Goal: Transaction & Acquisition: Purchase product/service

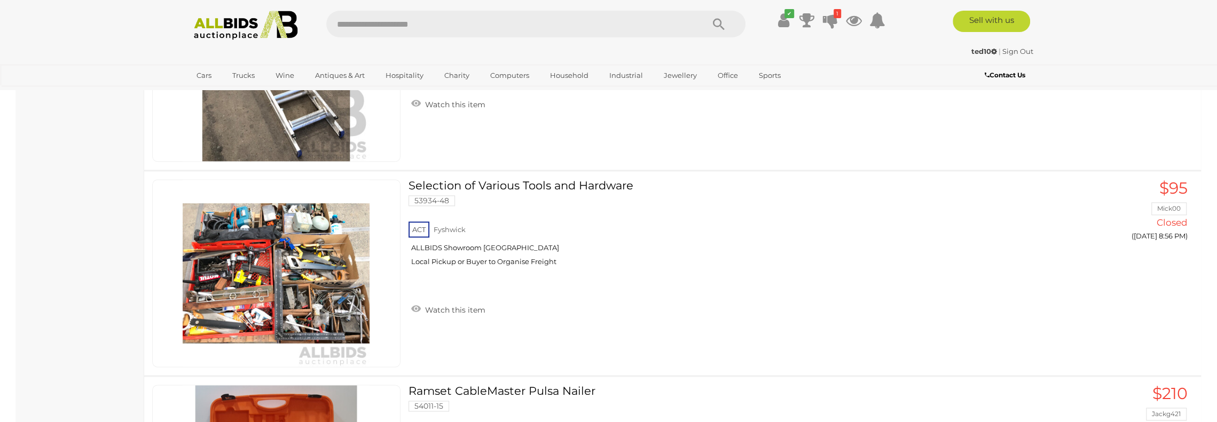
scroll to position [8490, 0]
click at [829, 18] on icon at bounding box center [830, 20] width 15 height 19
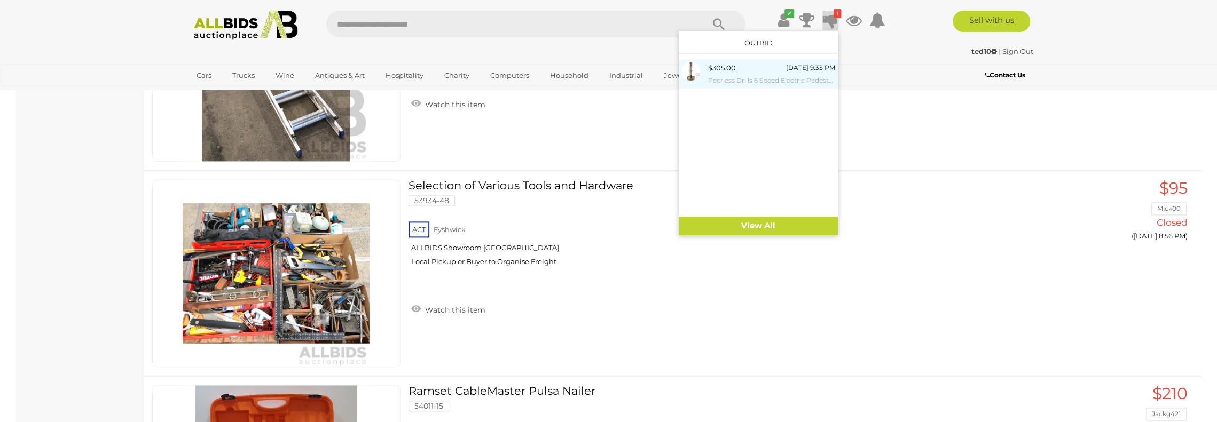
click at [723, 69] on div "$305.00" at bounding box center [722, 68] width 28 height 12
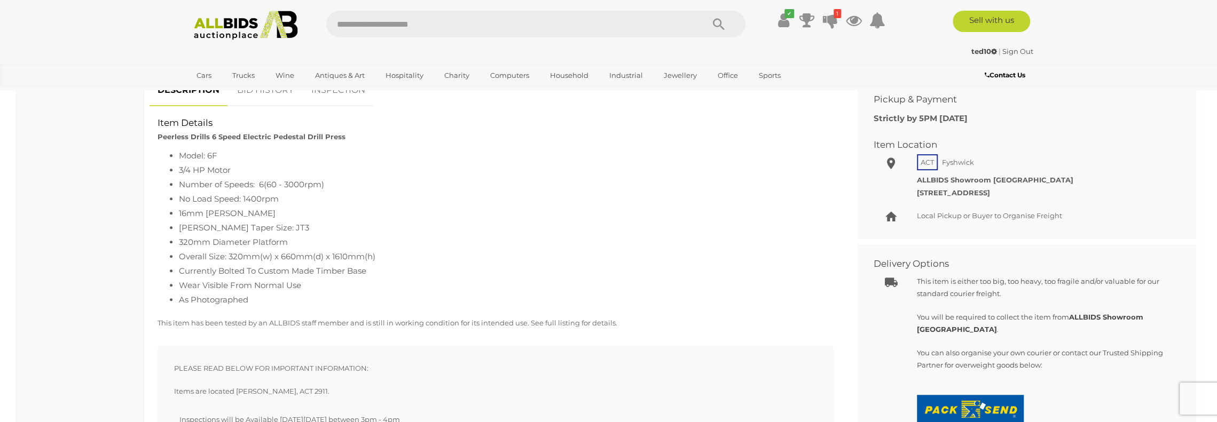
scroll to position [427, 0]
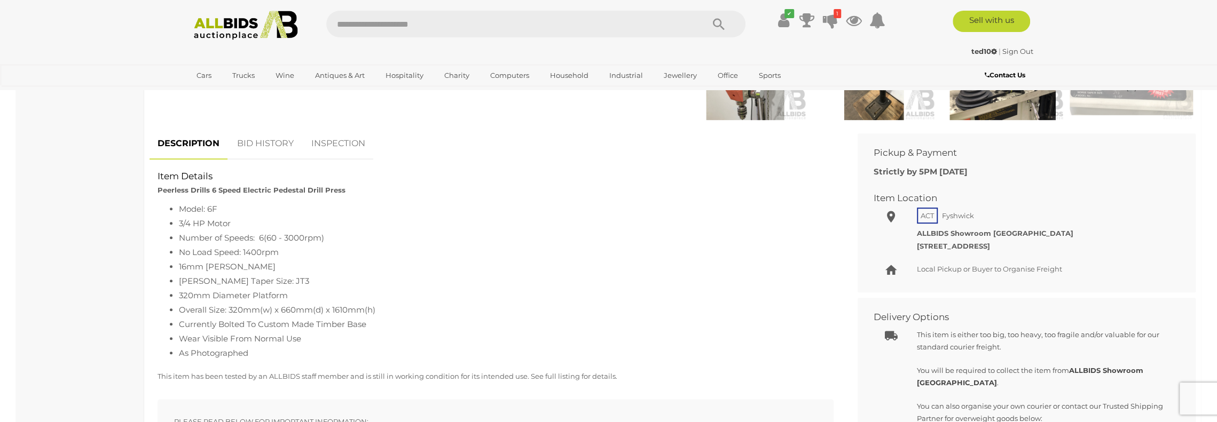
click at [267, 144] on link "BID HISTORY" at bounding box center [265, 144] width 73 height 32
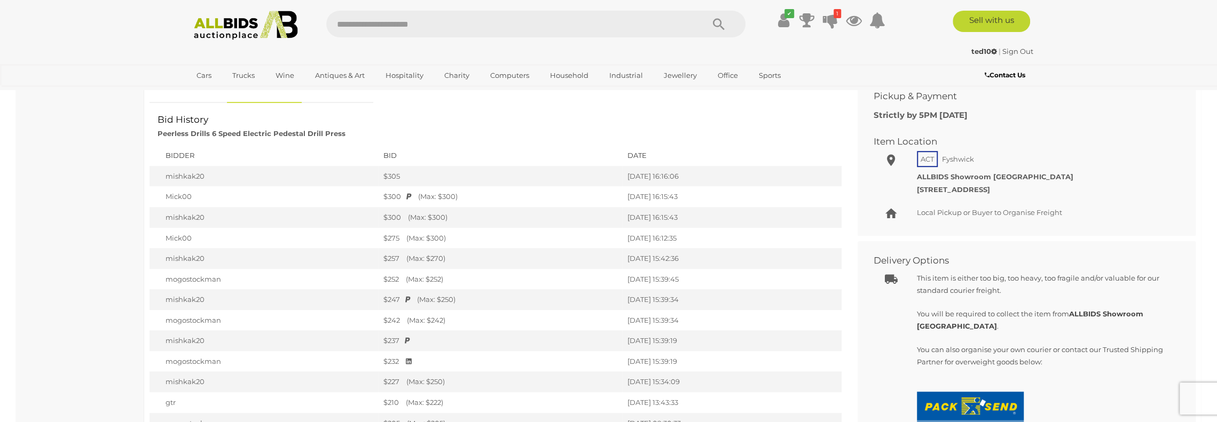
scroll to position [481, 0]
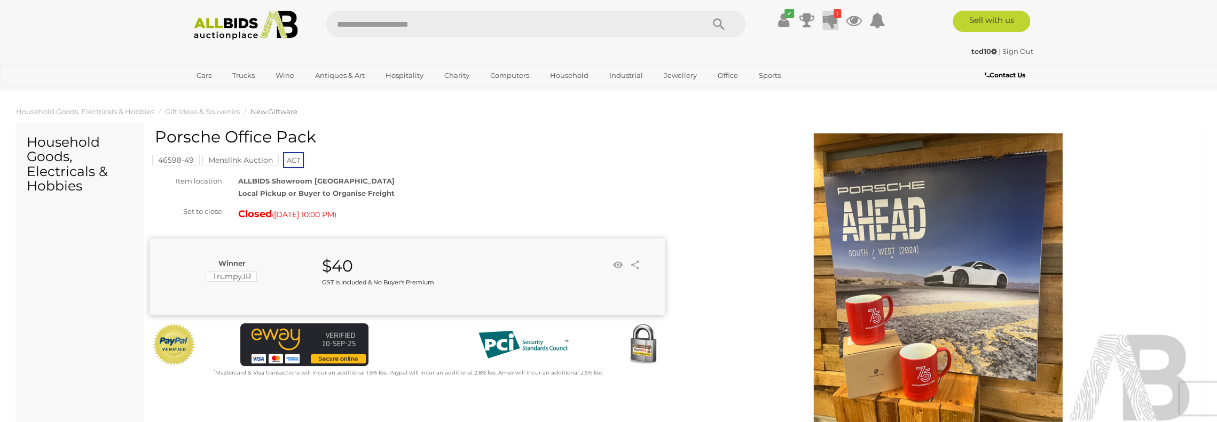
click at [834, 18] on icon "1" at bounding box center [837, 13] width 7 height 9
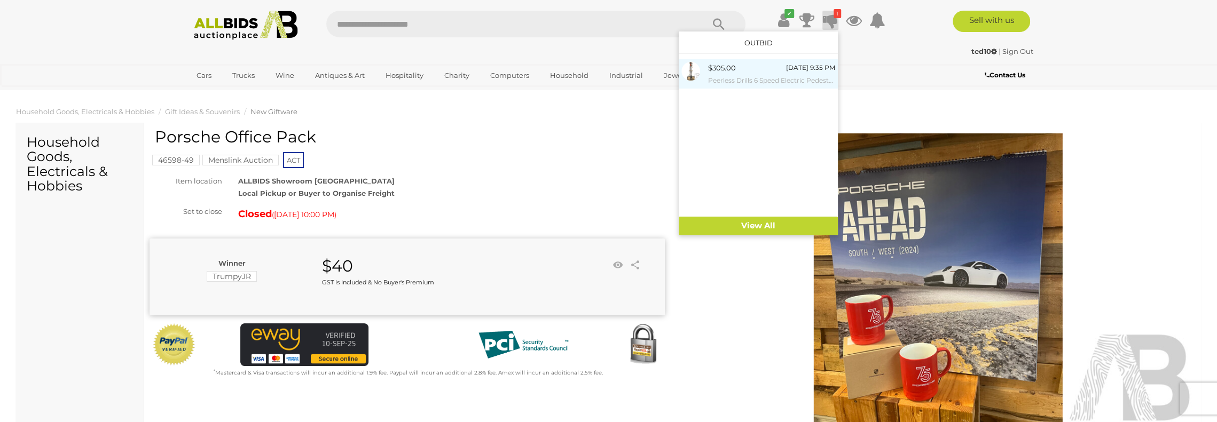
click at [726, 71] on div "$305.00" at bounding box center [722, 68] width 28 height 12
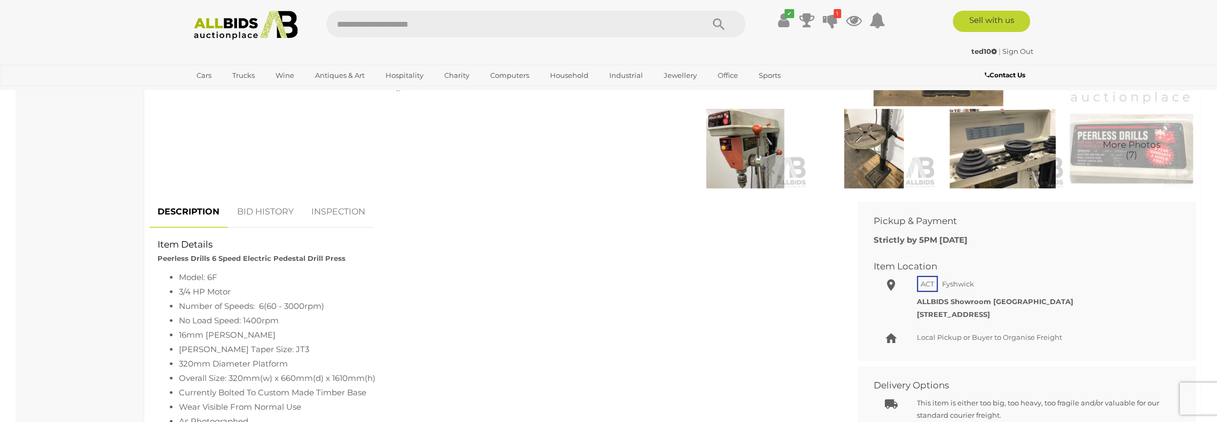
scroll to position [374, 0]
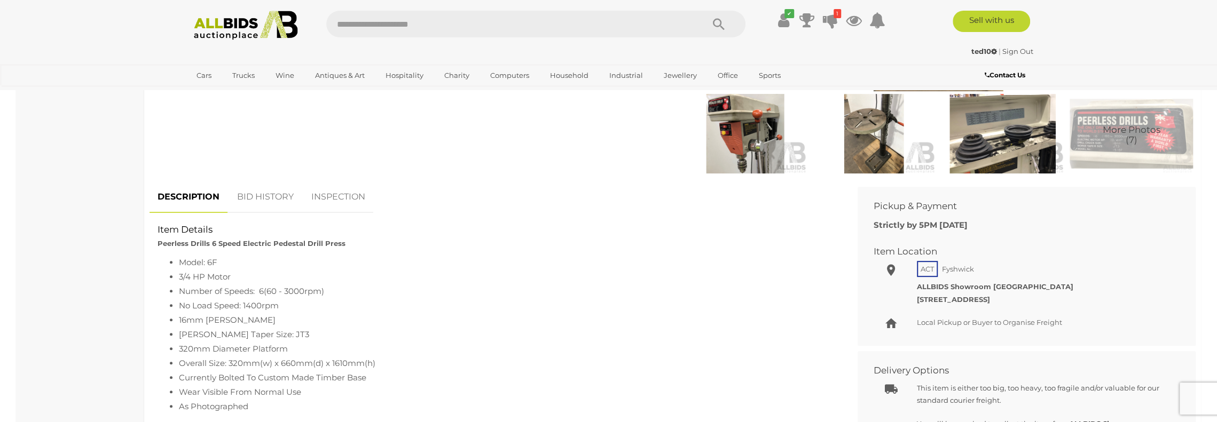
click at [264, 191] on link "BID HISTORY" at bounding box center [265, 198] width 73 height 32
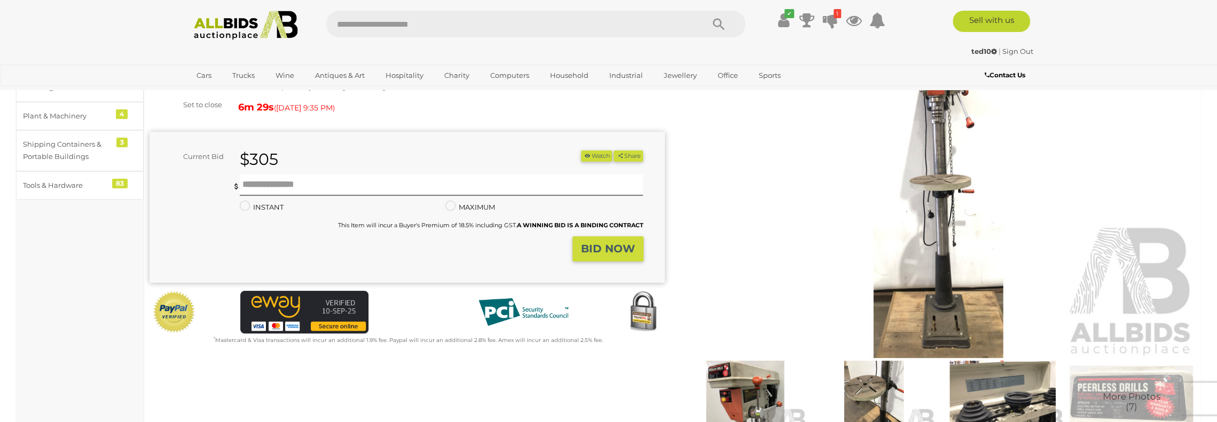
scroll to position [0, 0]
